Goal: Transaction & Acquisition: Purchase product/service

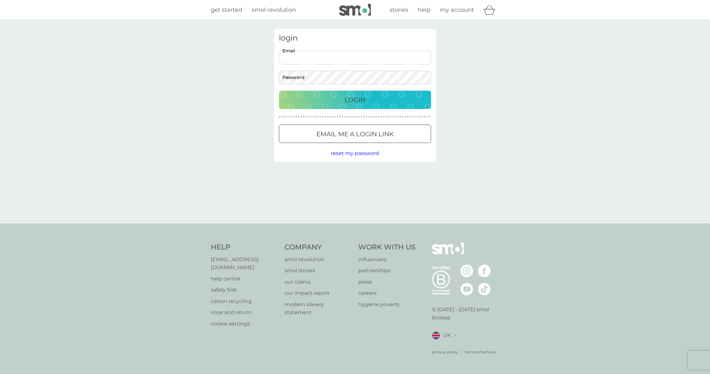
type input "davideatwell@yahoo.com"
click at [366, 96] on div "Login" at bounding box center [354, 100] width 139 height 10
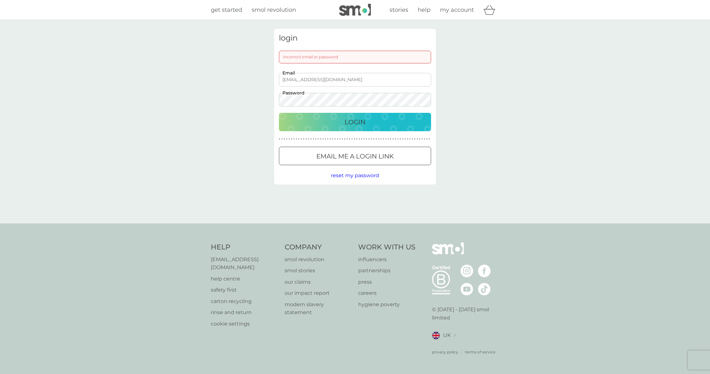
click at [362, 117] on p "Login" at bounding box center [355, 122] width 21 height 10
click at [363, 120] on p "Login" at bounding box center [355, 122] width 21 height 10
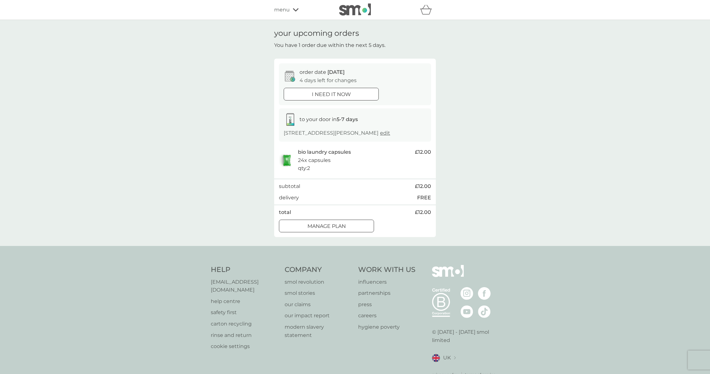
click at [290, 9] on div "menu" at bounding box center [301, 10] width 54 height 8
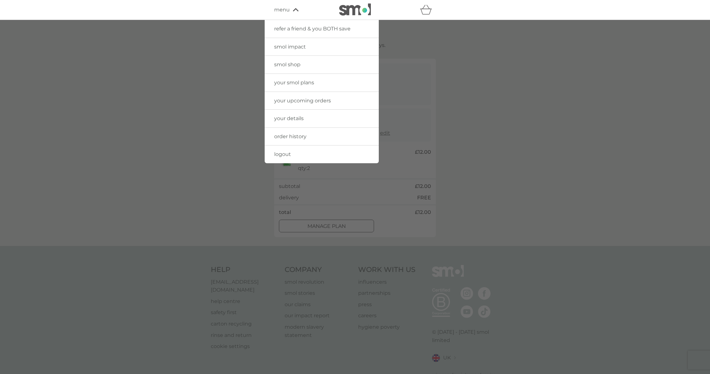
scroll to position [0, 0]
click at [516, 79] on div at bounding box center [355, 207] width 710 height 374
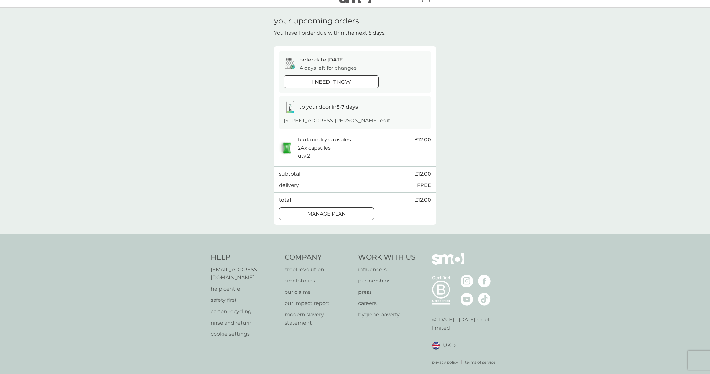
scroll to position [0, 0]
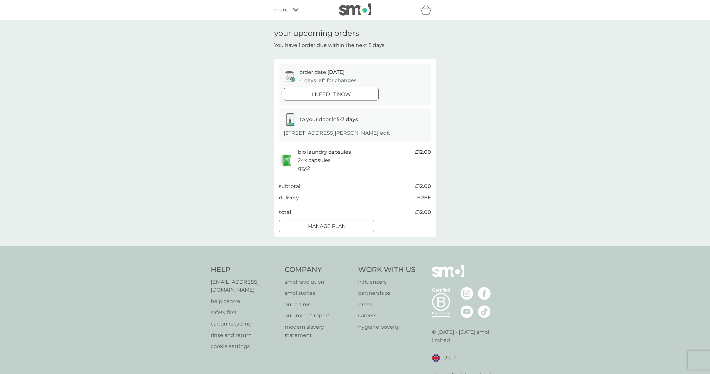
click at [427, 13] on icon "basket" at bounding box center [426, 10] width 12 height 10
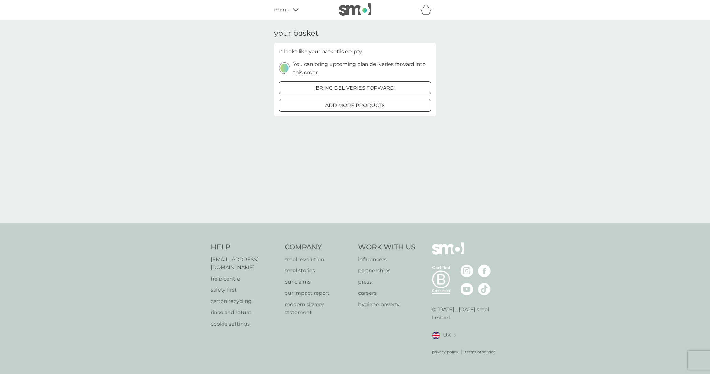
click at [362, 87] on div at bounding box center [362, 87] width 5 height 5
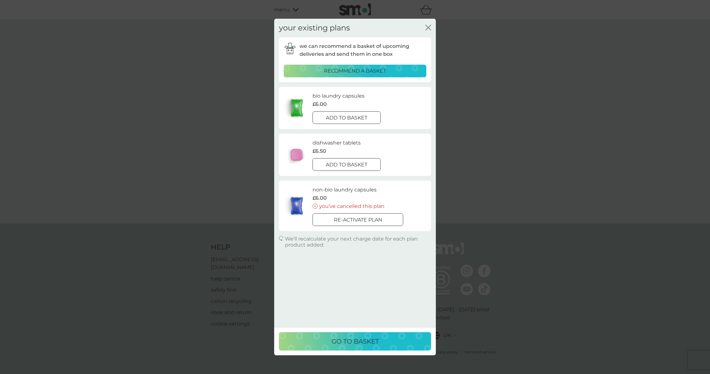
click at [355, 162] on div at bounding box center [346, 165] width 23 height 7
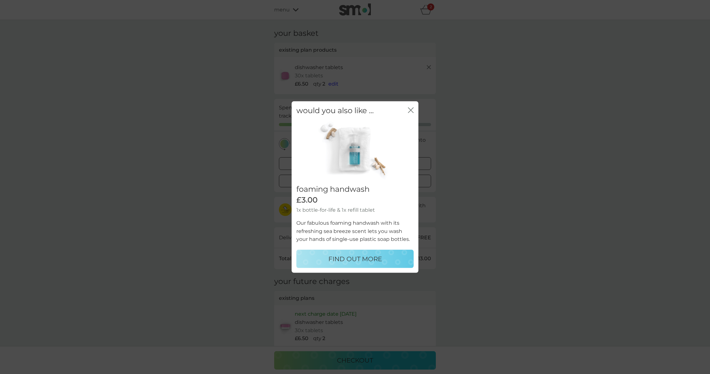
click at [410, 111] on icon "close" at bounding box center [411, 110] width 6 height 6
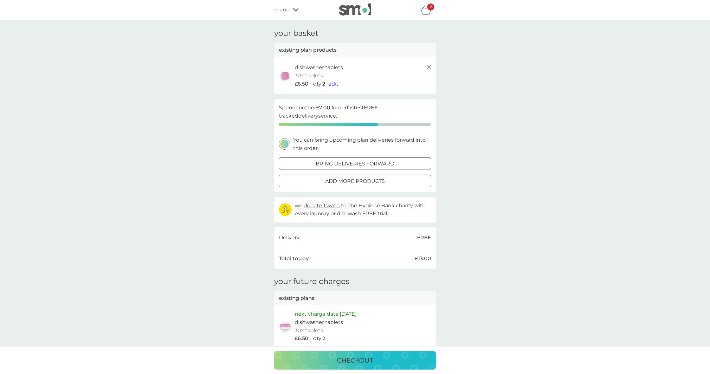
click at [285, 9] on span "menu" at bounding box center [282, 10] width 16 height 8
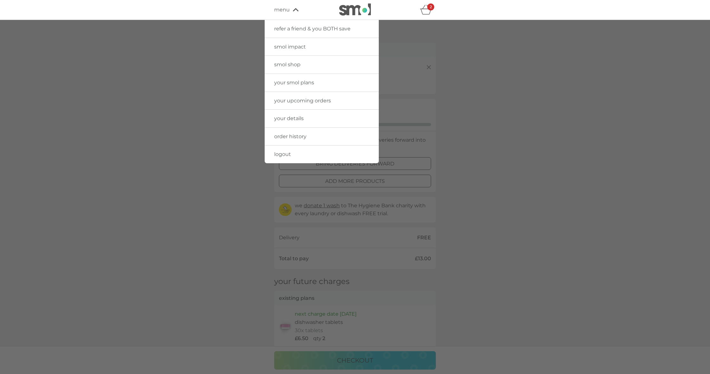
click at [300, 82] on span "your smol plans" at bounding box center [294, 83] width 40 height 6
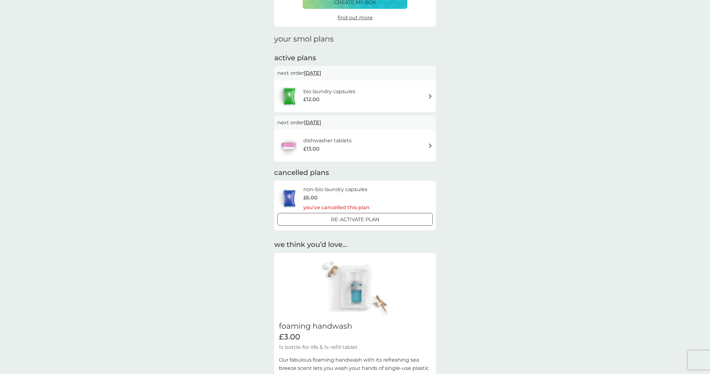
scroll to position [62, 0]
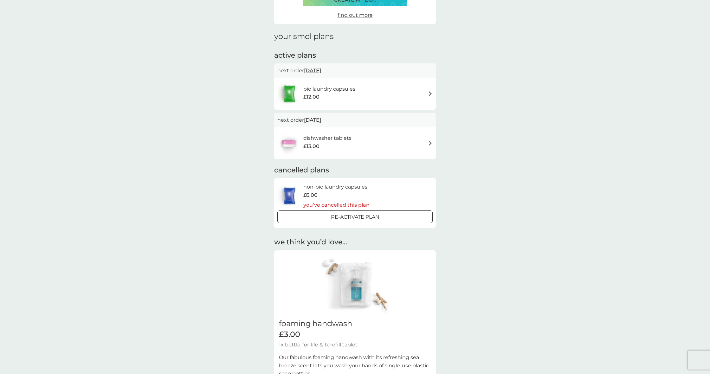
click at [427, 140] on div "dishwasher tablets £13.00" at bounding box center [354, 143] width 155 height 22
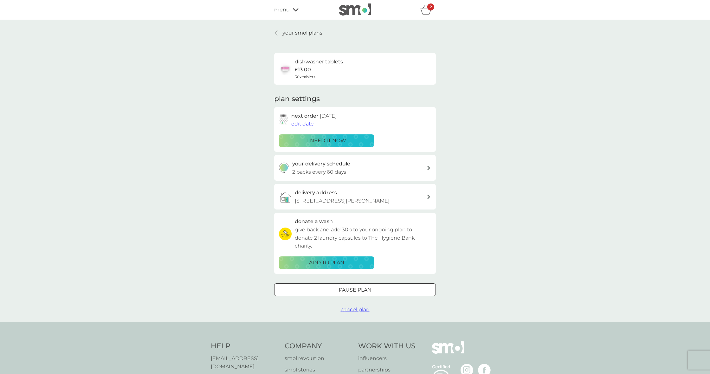
click at [339, 139] on p "i need it now" at bounding box center [326, 141] width 39 height 8
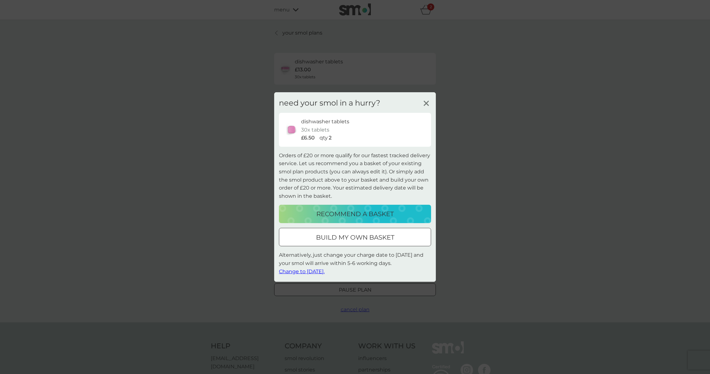
scroll to position [2, 0]
click at [314, 270] on span "Change to [DATE]." at bounding box center [302, 271] width 46 height 6
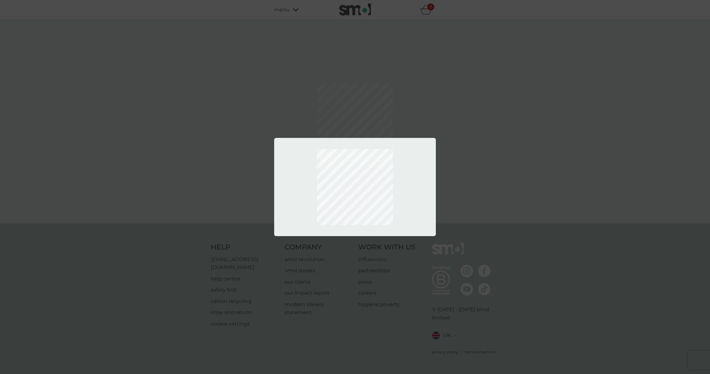
scroll to position [0, 0]
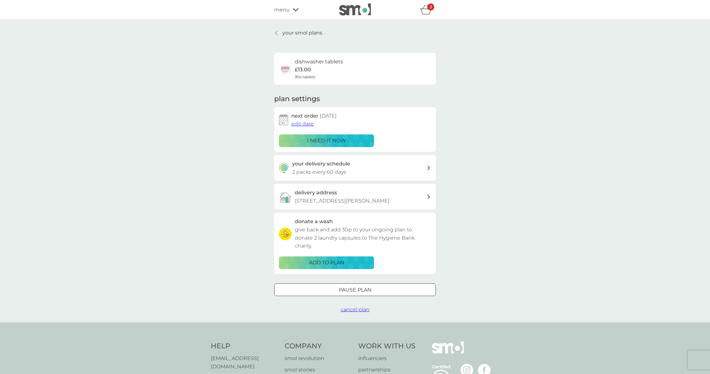
click at [346, 139] on p "i need it now" at bounding box center [326, 141] width 39 height 8
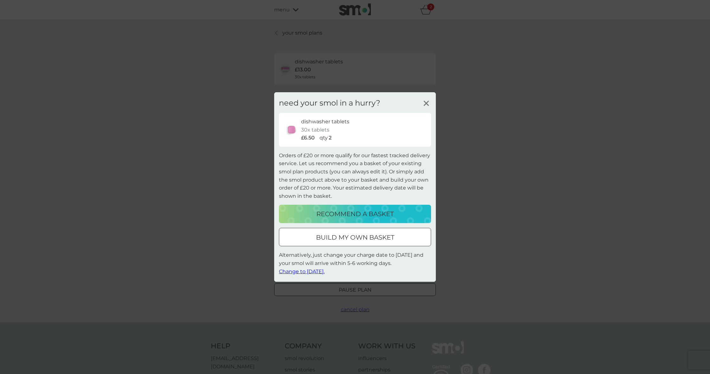
click at [426, 103] on icon at bounding box center [427, 104] width 10 height 10
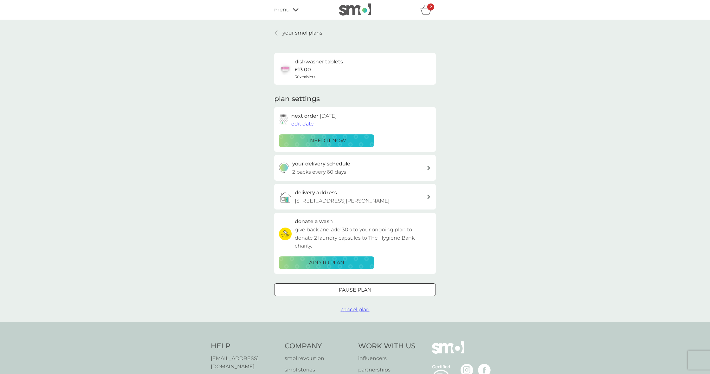
click at [426, 9] on icon "basket" at bounding box center [426, 12] width 11 height 6
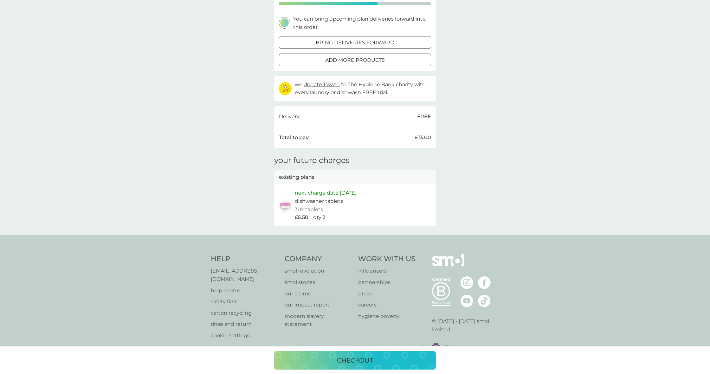
scroll to position [121, 0]
click at [358, 356] on p "checkout" at bounding box center [355, 360] width 36 height 10
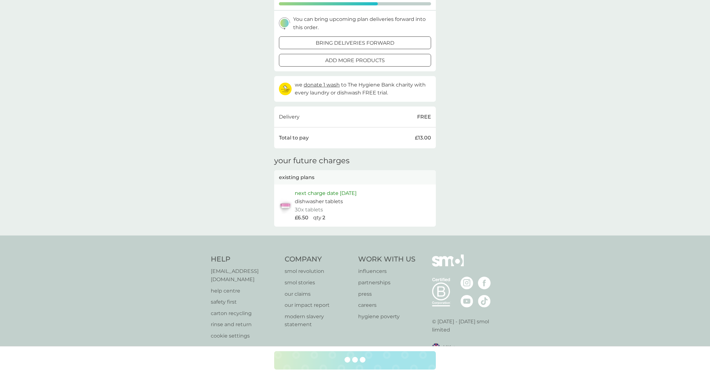
scroll to position [120, 0]
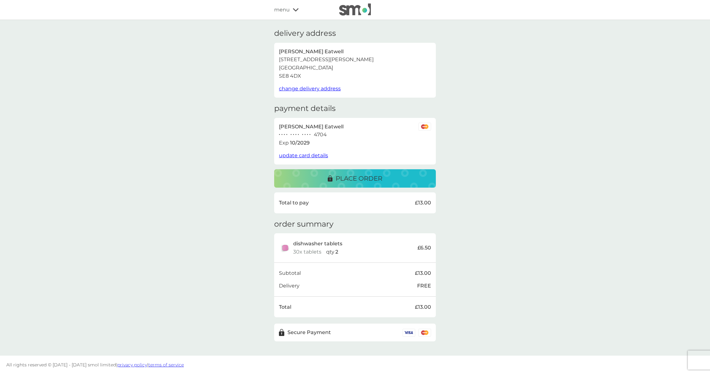
click at [315, 152] on span "update card details" at bounding box center [303, 155] width 49 height 6
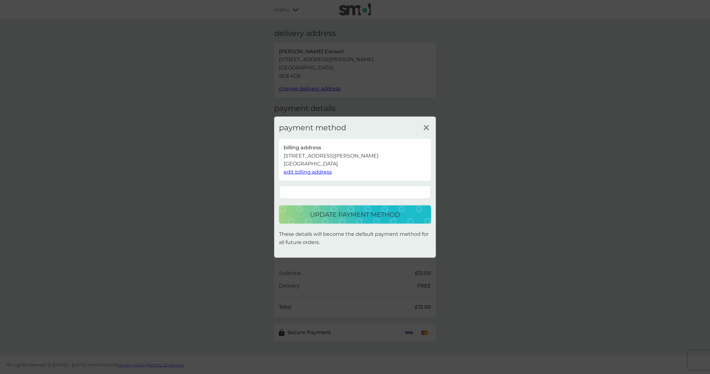
click at [359, 213] on p "update payment method" at bounding box center [355, 215] width 90 height 10
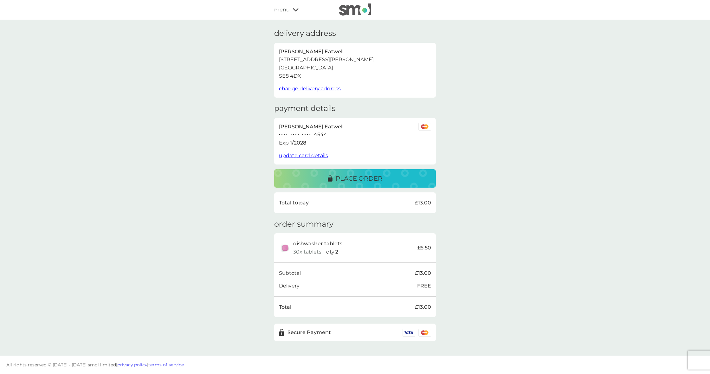
scroll to position [0, 0]
click at [364, 175] on p "place order" at bounding box center [359, 178] width 47 height 10
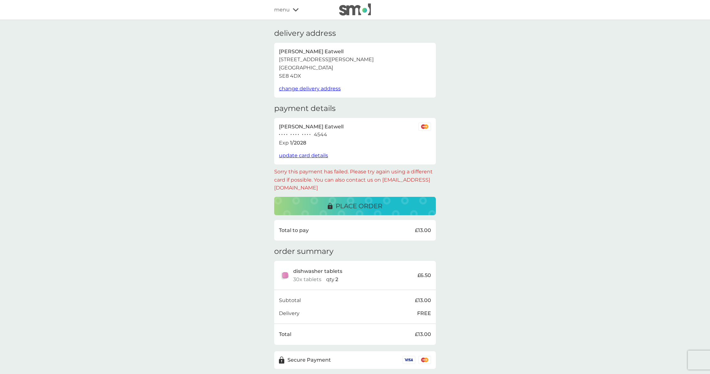
click at [313, 152] on span "update card details" at bounding box center [303, 155] width 49 height 6
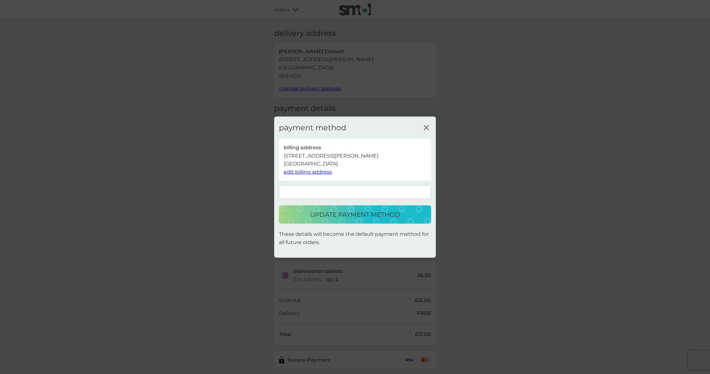
click at [373, 214] on p "update payment method" at bounding box center [355, 215] width 90 height 10
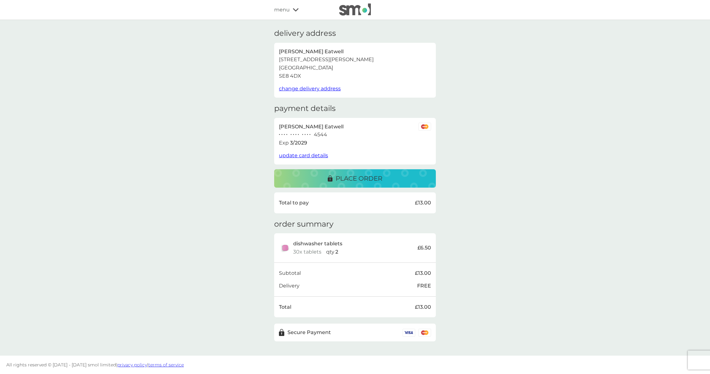
click at [371, 173] on p "place order" at bounding box center [359, 178] width 47 height 10
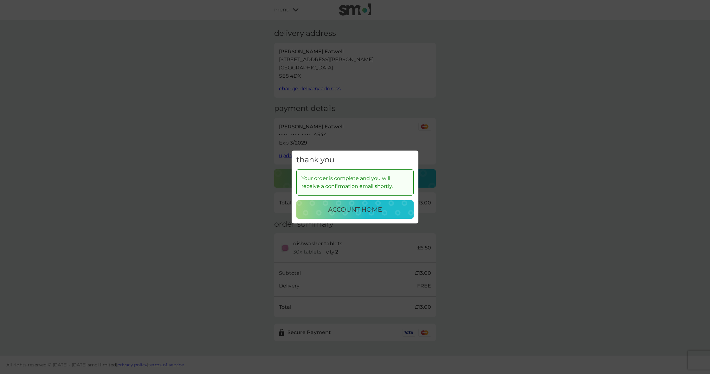
click at [364, 213] on p "account home" at bounding box center [355, 209] width 54 height 10
